Goal: Check status: Check status

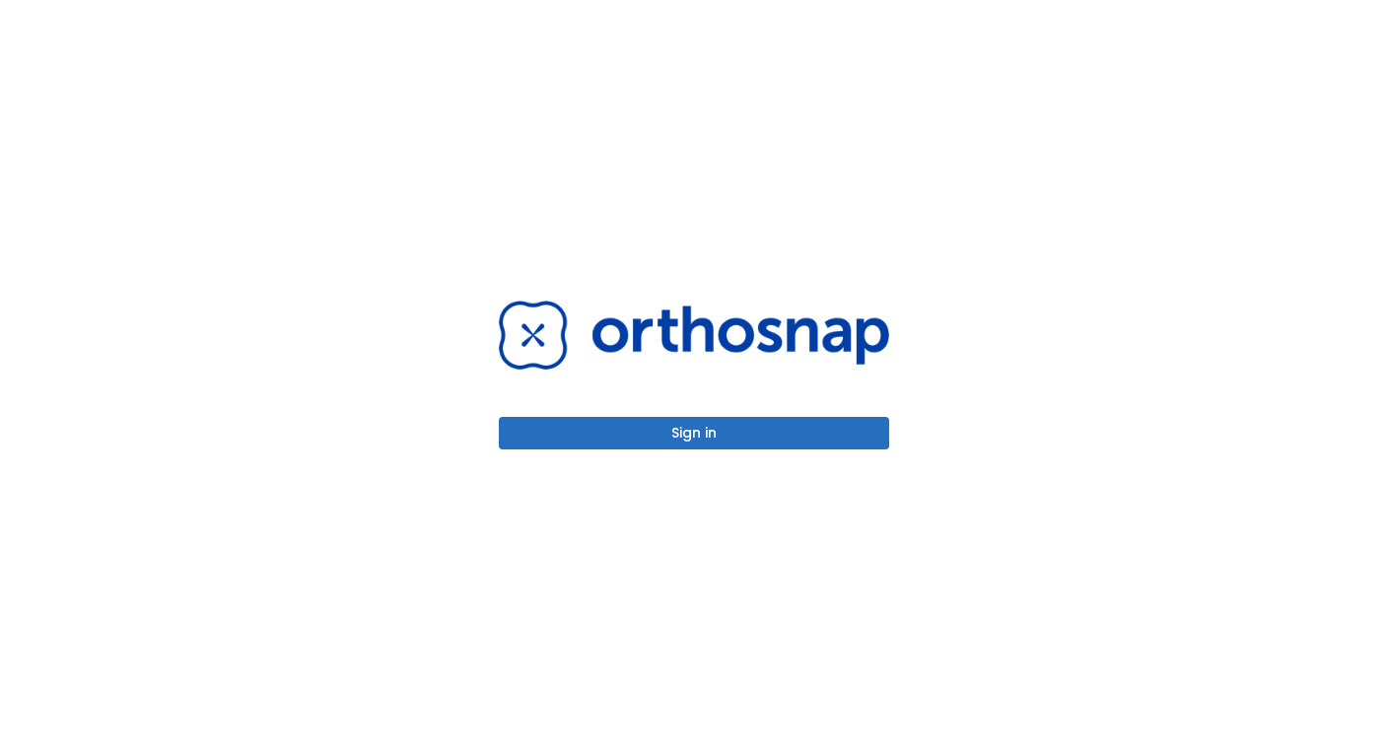
drag, startPoint x: 0, startPoint y: 0, endPoint x: 698, endPoint y: 445, distance: 827.5
click at [698, 445] on button "Sign in" at bounding box center [694, 433] width 390 height 33
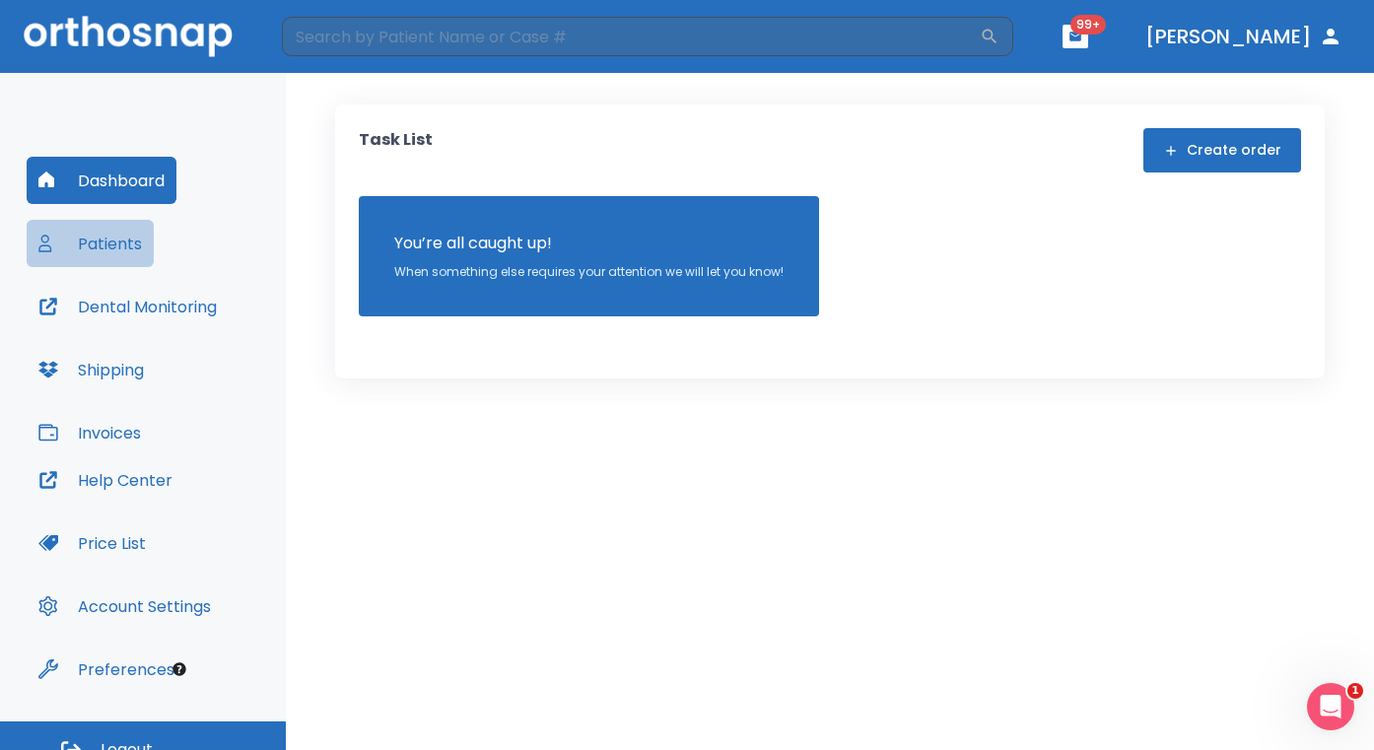
click at [128, 241] on button "Patients" at bounding box center [90, 243] width 127 height 47
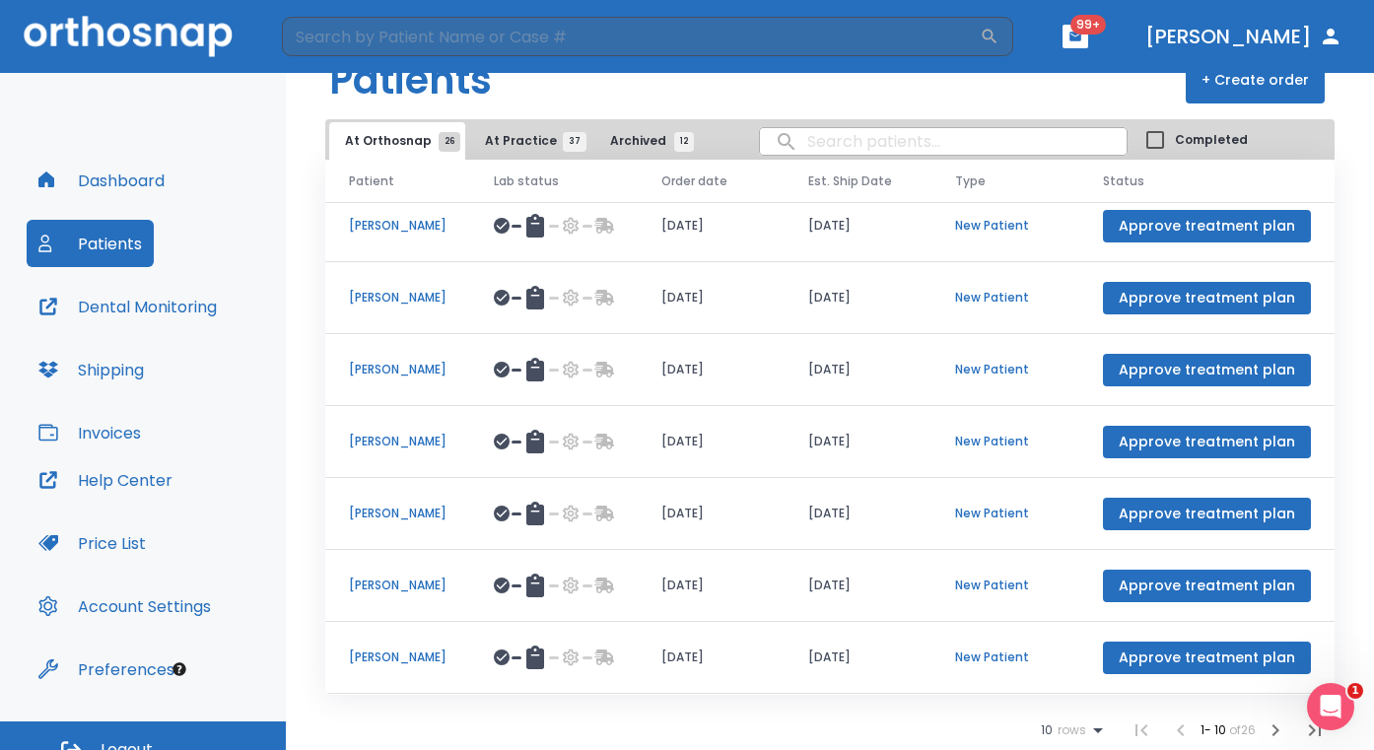
scroll to position [25, 0]
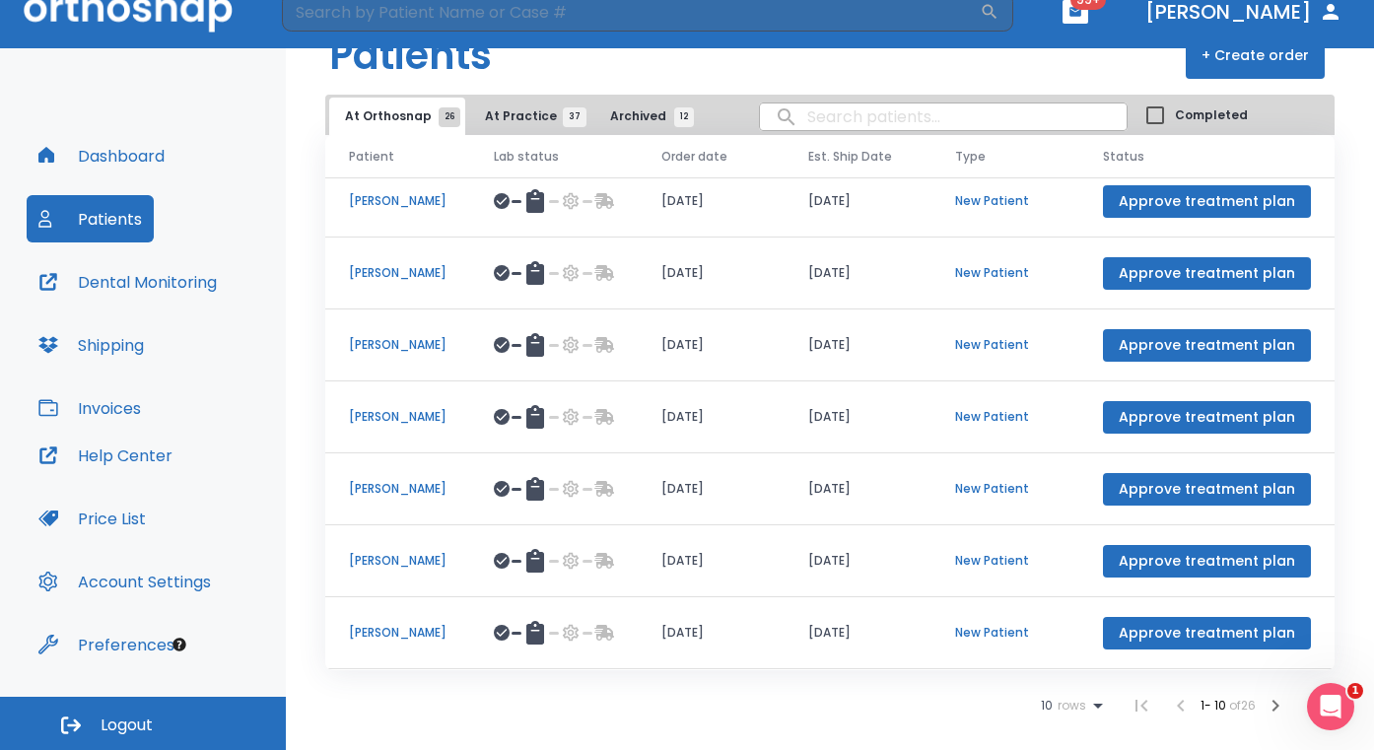
click at [1273, 701] on icon "button" at bounding box center [1276, 706] width 7 height 12
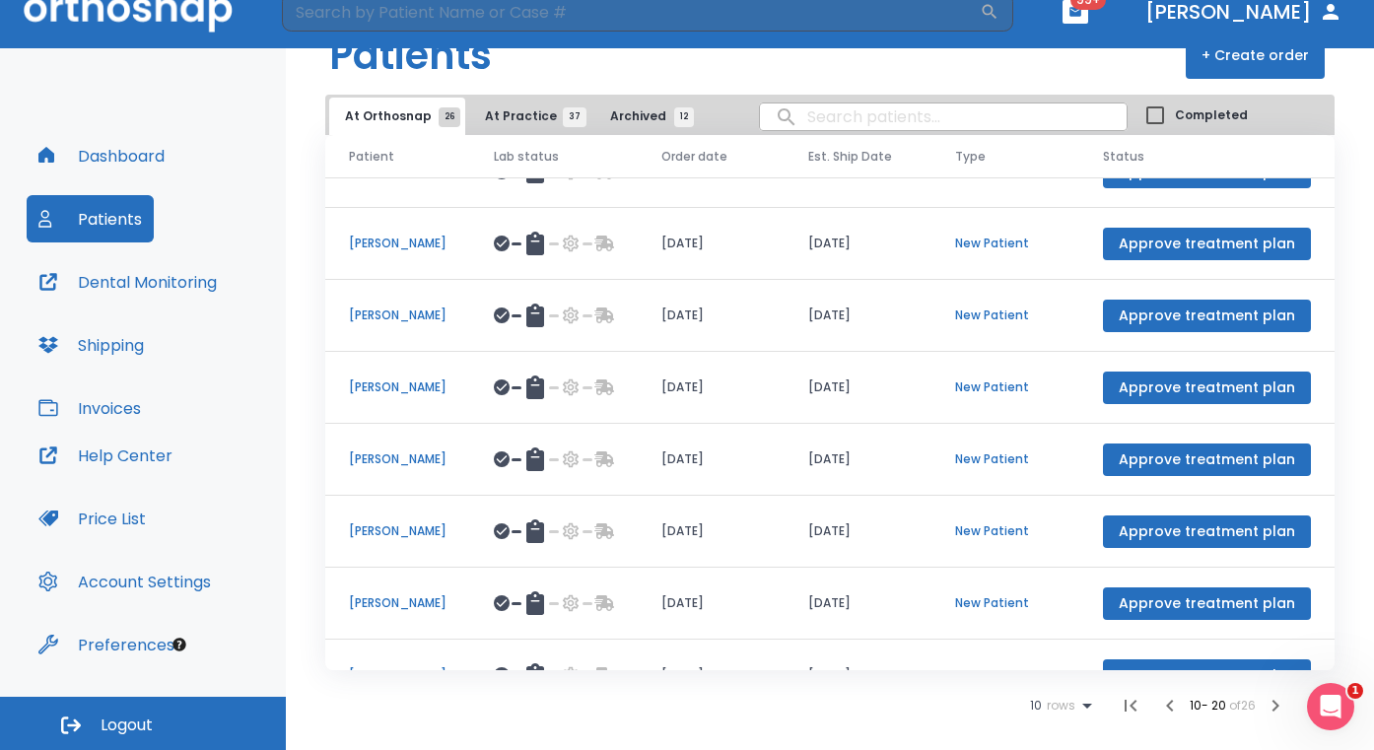
scroll to position [182, 0]
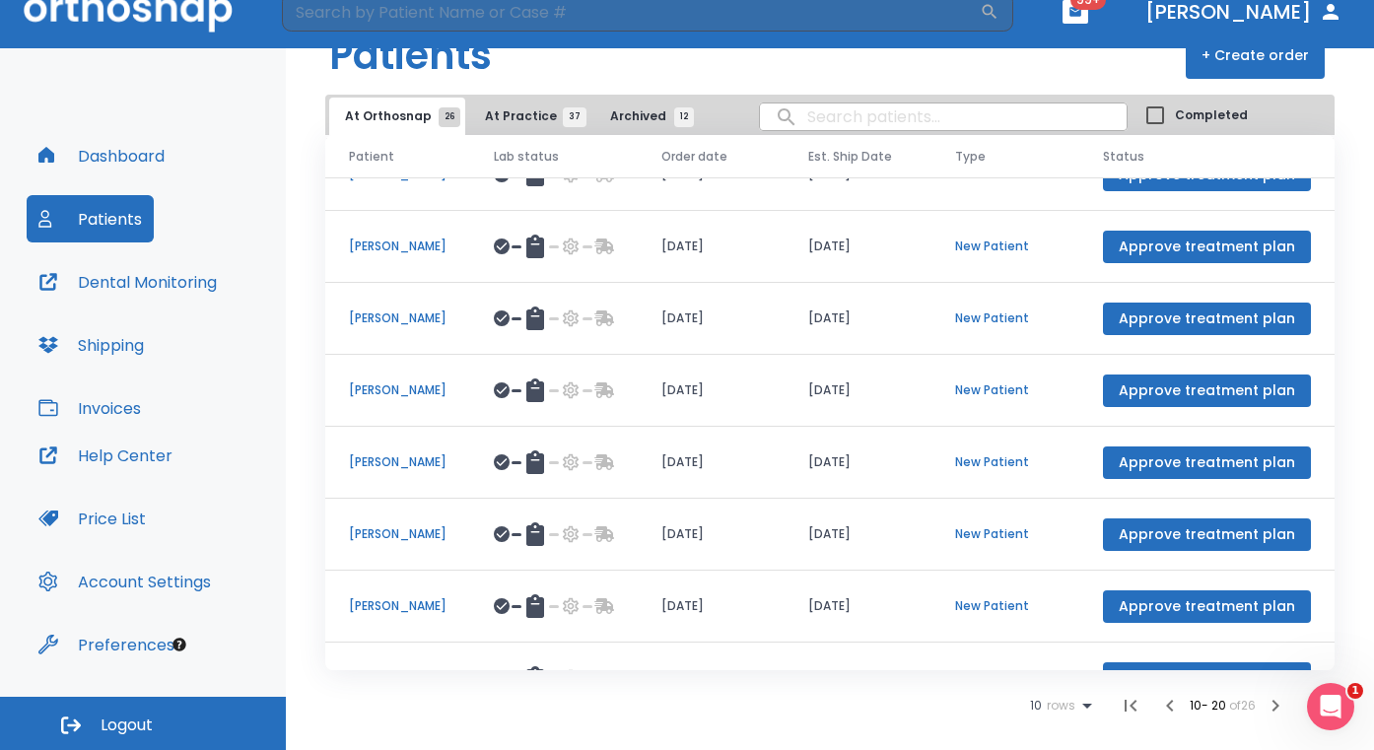
click at [410, 471] on p "[PERSON_NAME]" at bounding box center [398, 462] width 98 height 18
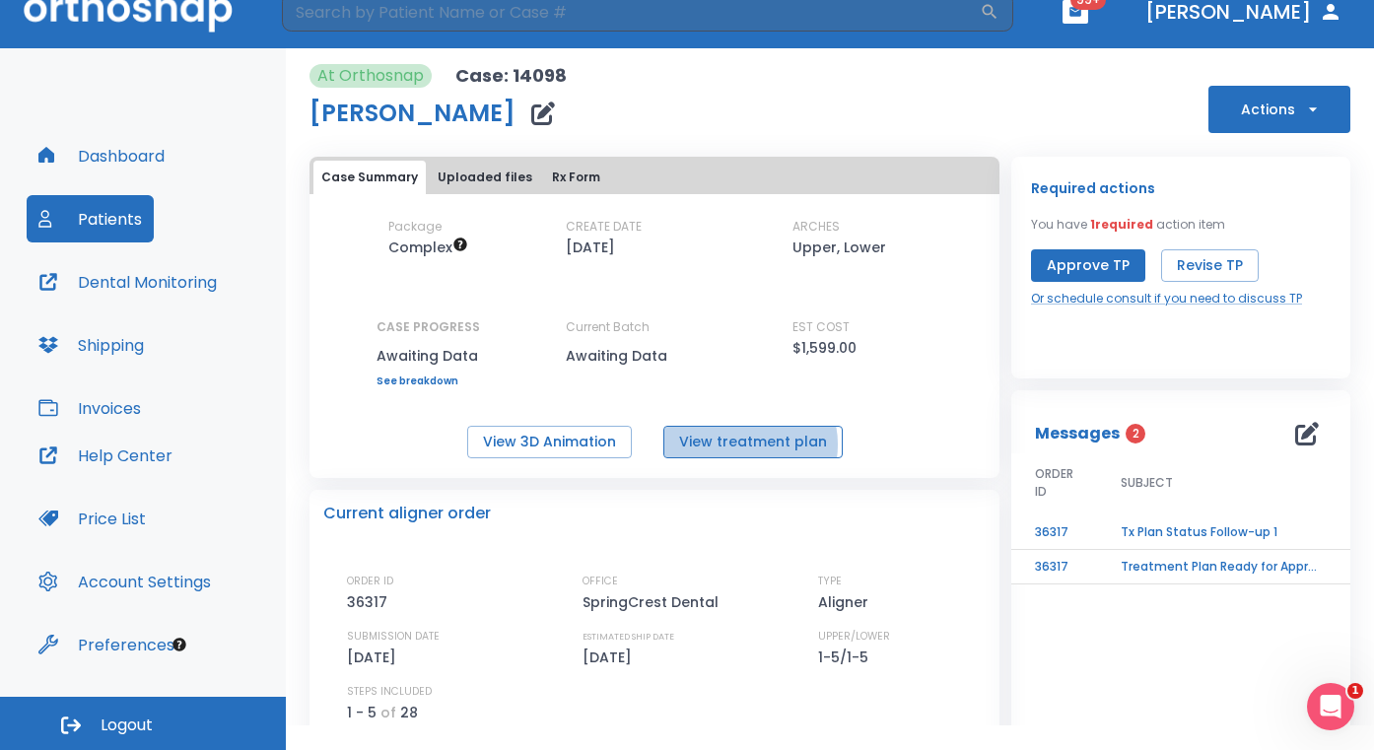
click at [741, 445] on button "View treatment plan" at bounding box center [752, 442] width 179 height 33
click at [571, 445] on button "View 3D Animation" at bounding box center [549, 442] width 165 height 33
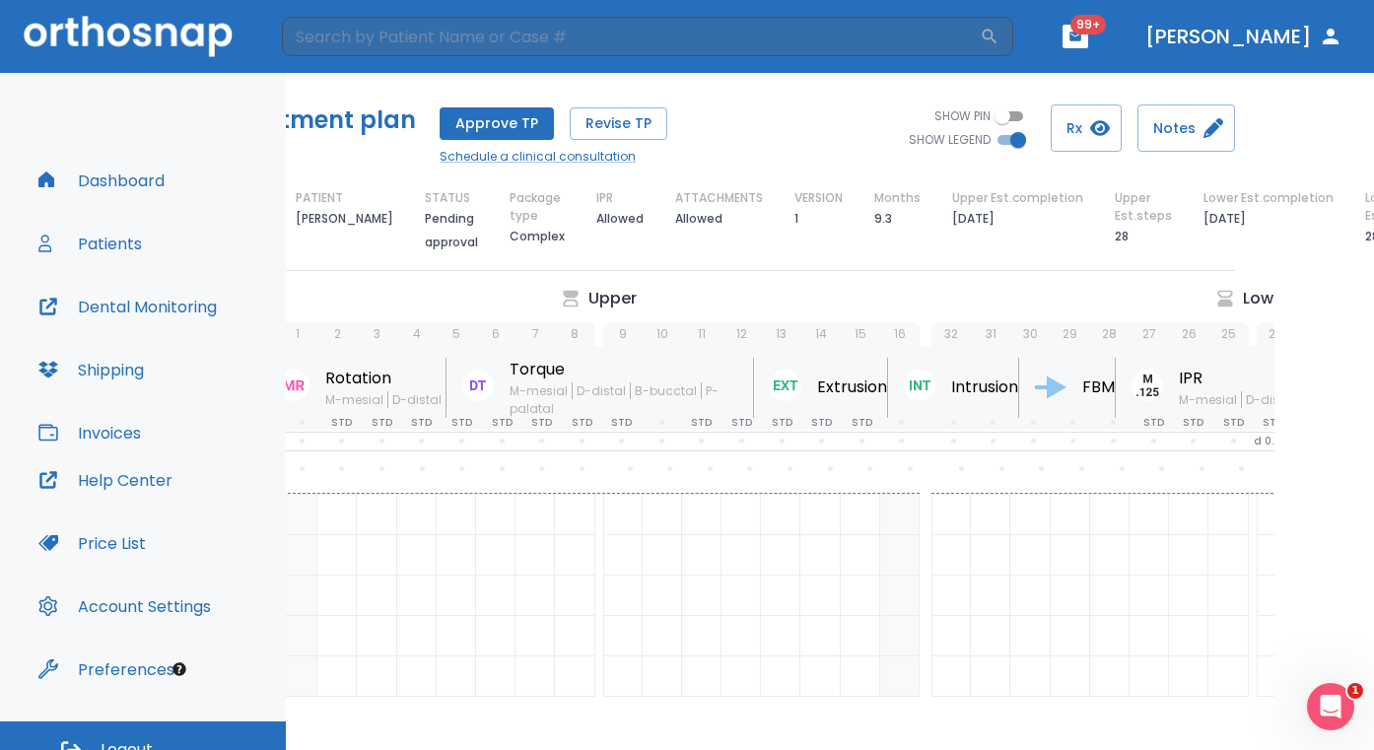
scroll to position [0, 129]
